Goal: Information Seeking & Learning: Learn about a topic

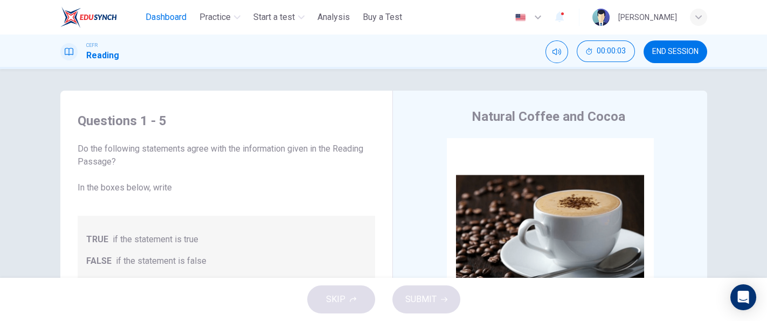
click at [181, 18] on span "Dashboard" at bounding box center [166, 17] width 41 height 13
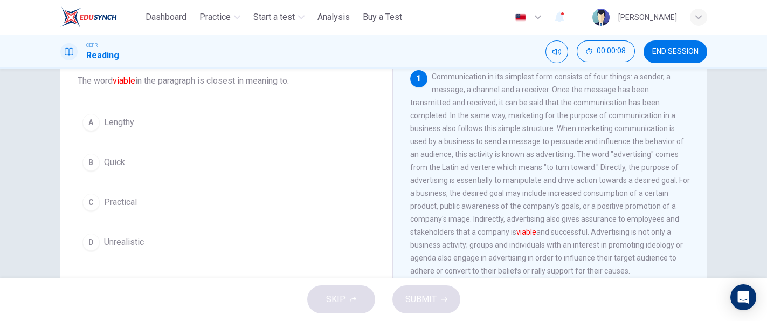
scroll to position [81, 0]
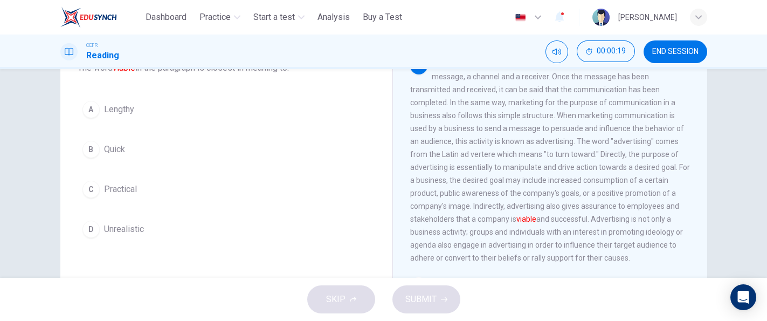
drag, startPoint x: 496, startPoint y: 34, endPoint x: 329, endPoint y: -87, distance: 206.1
click at [329, 0] on html "This site uses cookies, as explained in our Privacy Policy . If you agree to th…" at bounding box center [383, 160] width 767 height 321
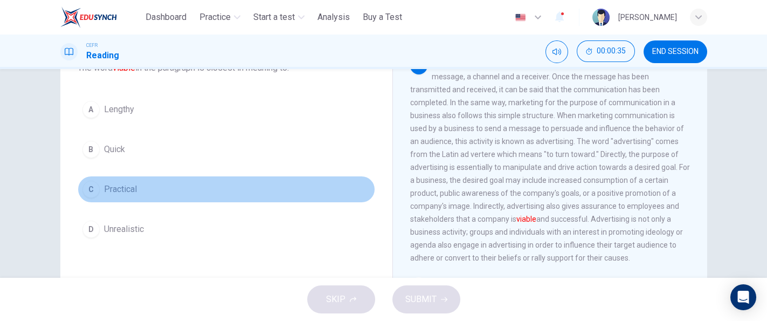
click at [158, 186] on button "C Practical" at bounding box center [227, 189] width 298 height 27
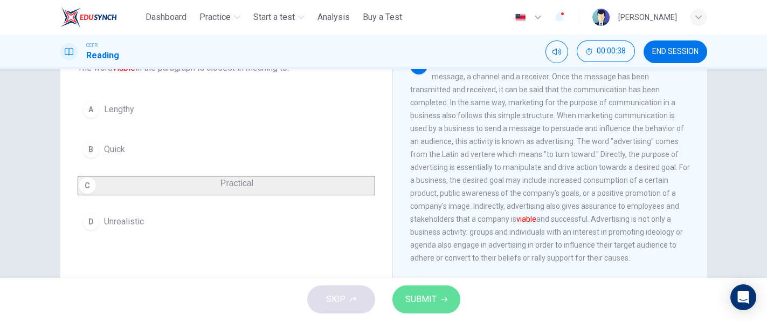
click at [418, 299] on span "SUBMIT" at bounding box center [420, 299] width 31 height 15
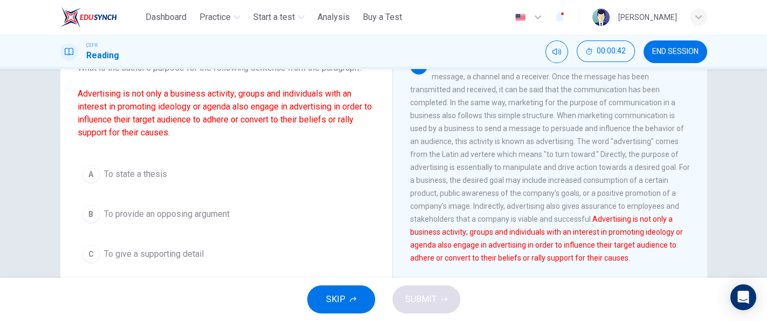
click at [739, 204] on div "Question 2 What is the author's purpose for the following sentence from the par…" at bounding box center [383, 173] width 767 height 209
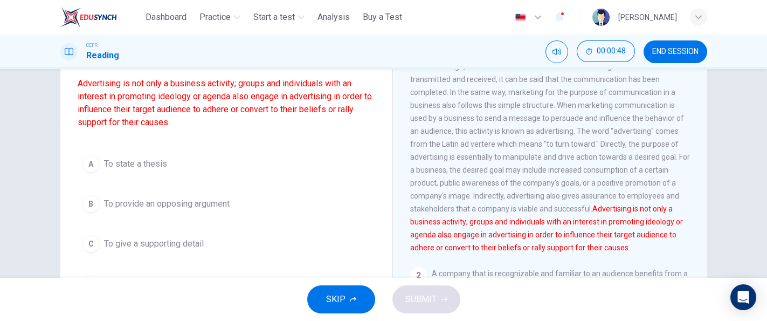
scroll to position [92, 0]
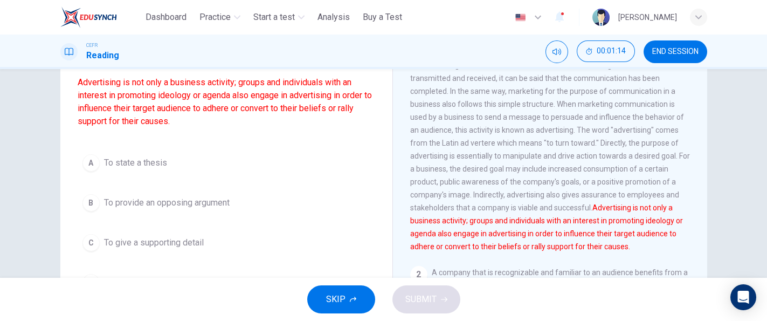
drag, startPoint x: 701, startPoint y: 151, endPoint x: 705, endPoint y: 159, distance: 8.9
click at [705, 159] on div "Question 2 What is the author's purpose for the following sentence from the par…" at bounding box center [384, 185] width 682 height 375
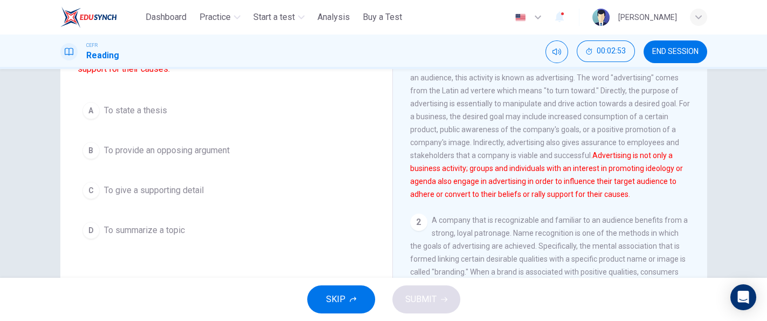
scroll to position [146, 0]
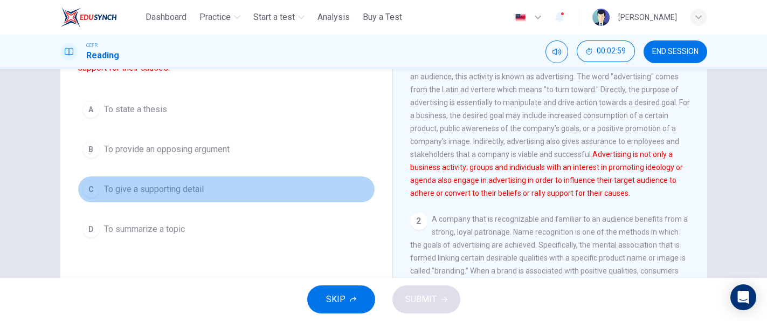
click at [191, 196] on button "C To give a supporting detail" at bounding box center [227, 189] width 298 height 27
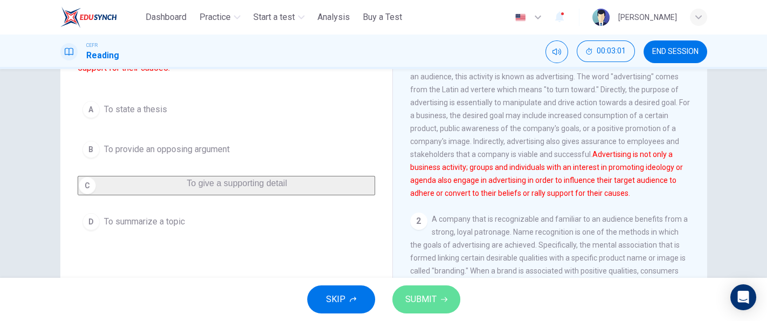
click at [441, 299] on icon "button" at bounding box center [444, 299] width 6 height 6
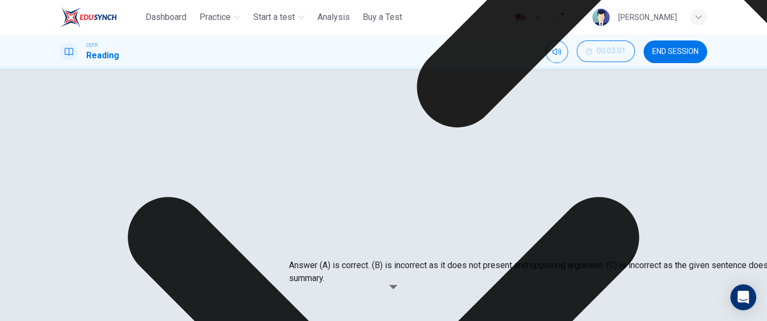
click at [542, 258] on span "A company that is recognizable and familiar to an audience benefits from a stro…" at bounding box center [549, 271] width 278 height 112
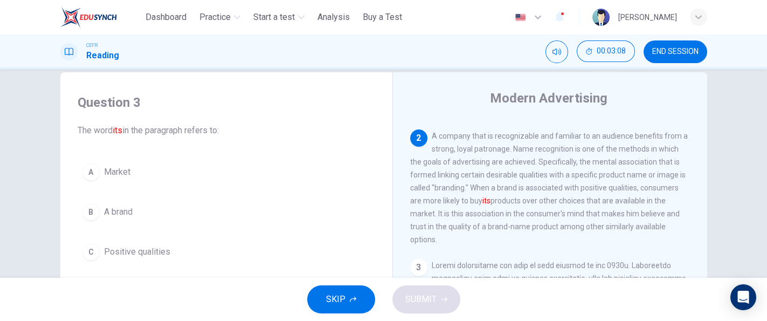
scroll to position [207, 0]
click at [519, 118] on div "Modern Advertising 1 2 A company that is recognizable and familiar to an audien…" at bounding box center [550, 268] width 315 height 392
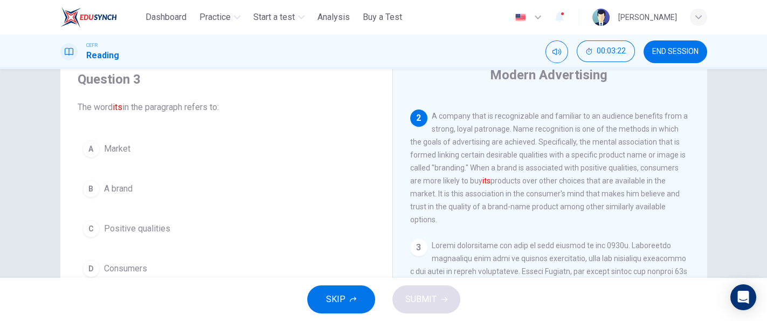
scroll to position [46, 0]
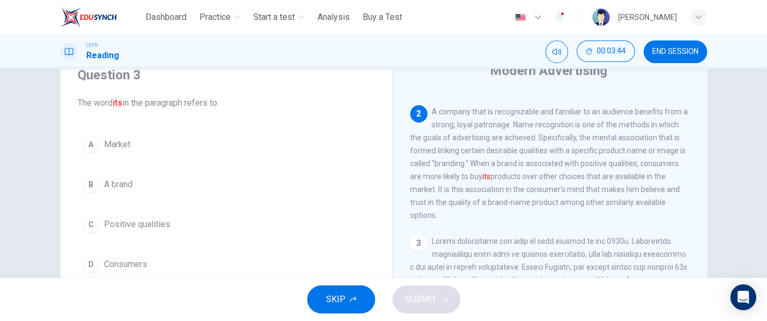
click at [141, 189] on button "B A brand" at bounding box center [227, 184] width 298 height 27
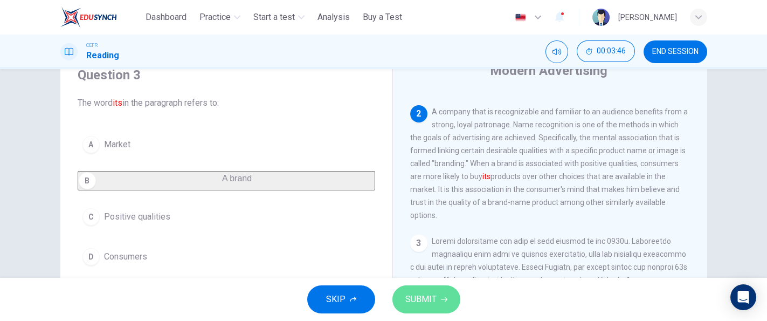
click at [406, 295] on span "SUBMIT" at bounding box center [420, 299] width 31 height 15
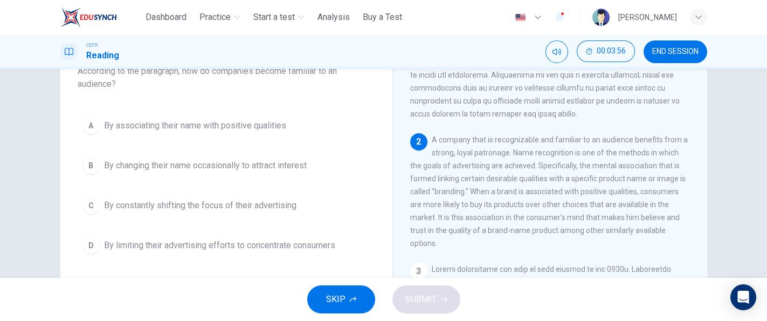
scroll to position [75, 0]
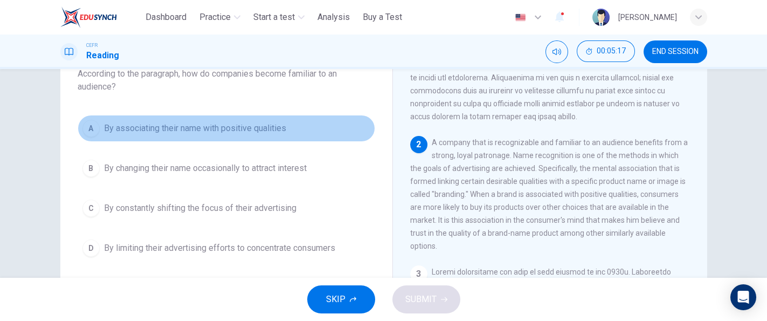
click at [277, 127] on span "By associating their name with positive qualities" at bounding box center [195, 128] width 182 height 13
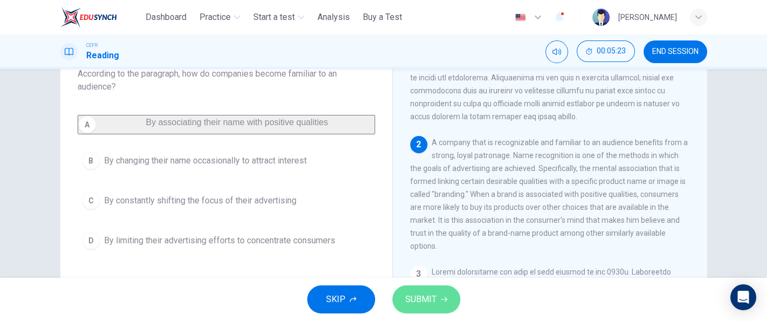
click at [418, 296] on span "SUBMIT" at bounding box center [420, 299] width 31 height 15
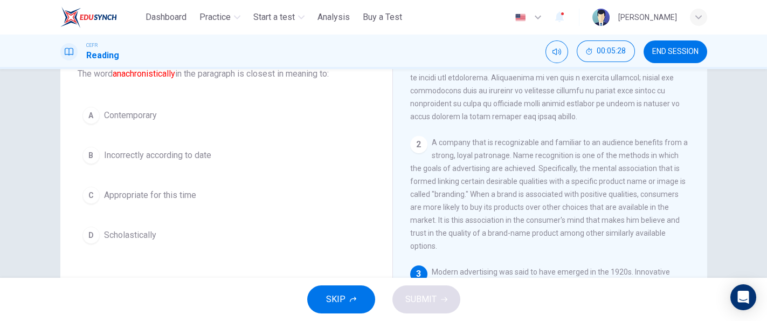
drag, startPoint x: 703, startPoint y: 148, endPoint x: 696, endPoint y: 160, distance: 13.0
click at [696, 160] on div "Modern Advertising 1 2 A company that is recognizable and familiar to an audien…" at bounding box center [550, 212] width 315 height 392
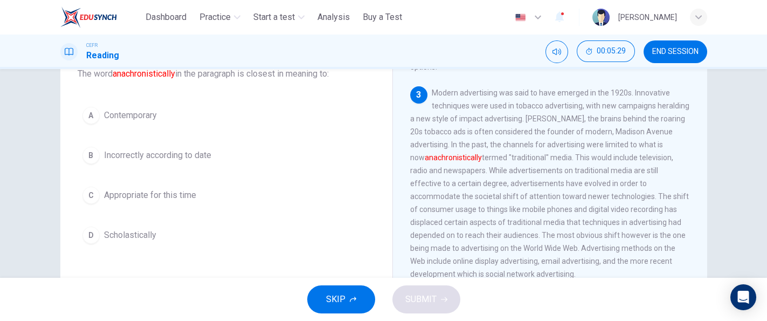
scroll to position [338, 0]
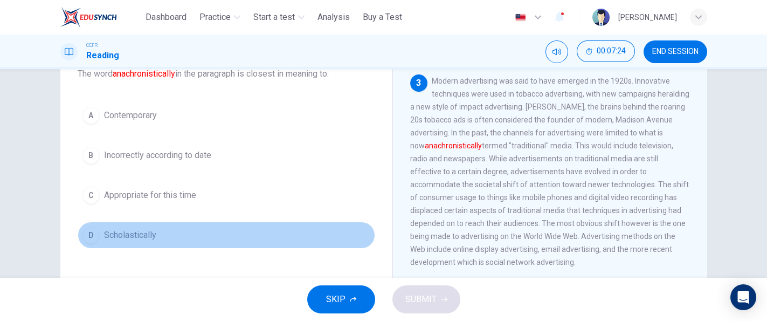
click at [161, 233] on button "D Scholastically" at bounding box center [227, 235] width 298 height 27
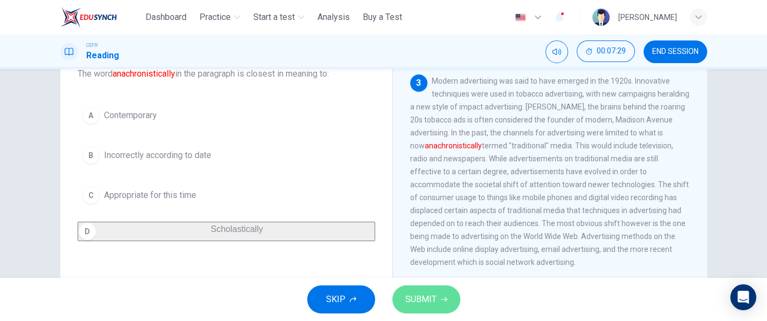
click at [422, 305] on span "SUBMIT" at bounding box center [420, 299] width 31 height 15
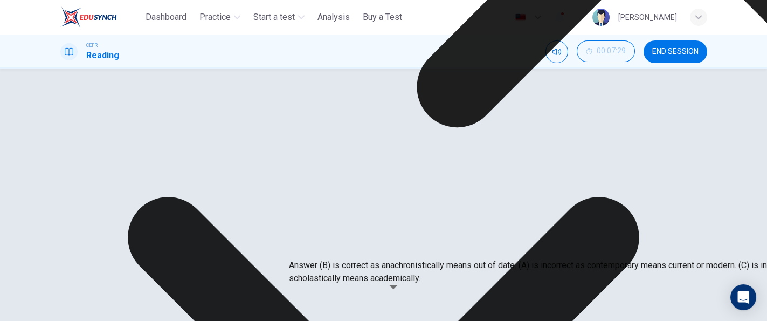
click at [542, 223] on span "Modern advertising was said to have emerged in the 1920s. Innovative techniques…" at bounding box center [549, 172] width 279 height 190
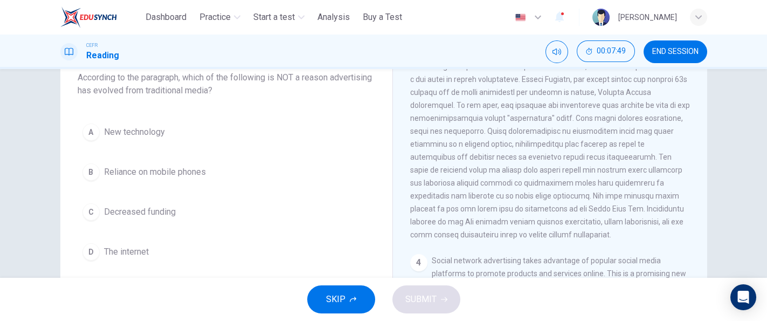
scroll to position [73, 0]
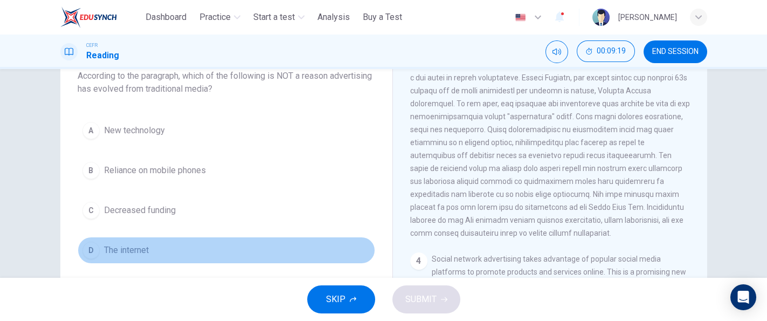
click at [141, 255] on span "The internet" at bounding box center [126, 250] width 45 height 13
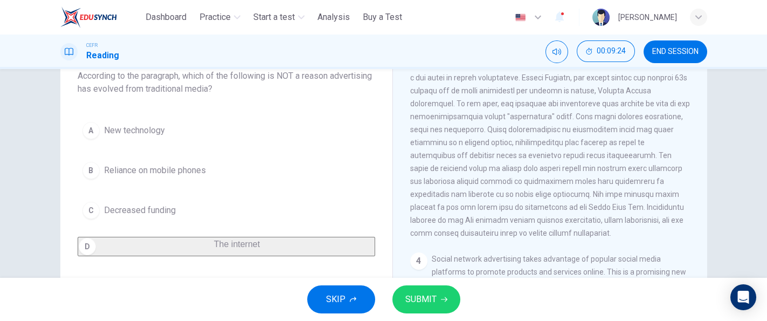
click at [408, 289] on button "SUBMIT" at bounding box center [427, 299] width 68 height 28
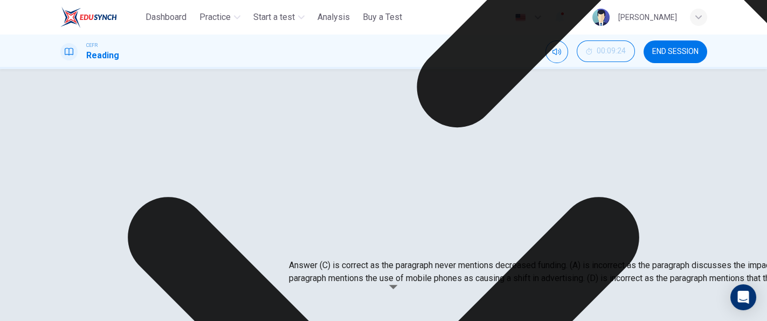
click at [514, 223] on span at bounding box center [550, 142] width 280 height 190
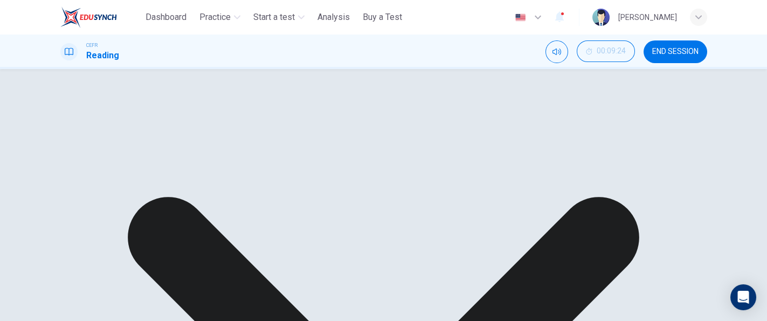
click at [565, 171] on span at bounding box center [550, 142] width 280 height 190
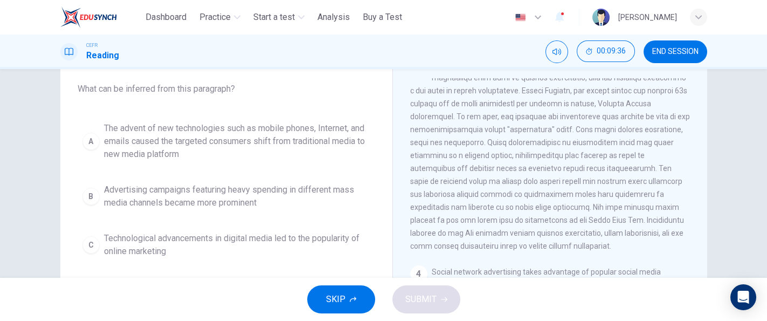
scroll to position [61, 0]
click at [664, 59] on button "END SESSION" at bounding box center [676, 51] width 64 height 23
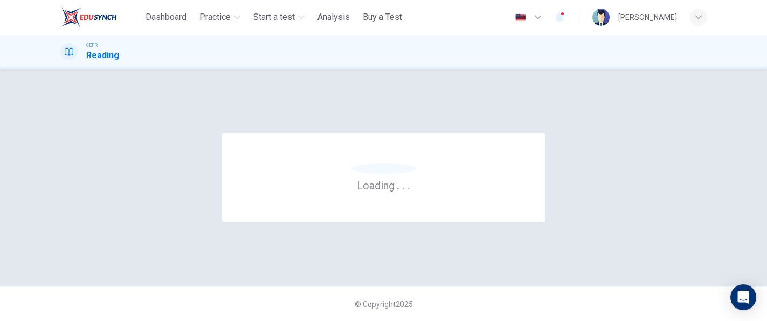
scroll to position [0, 0]
